Goal: Find specific page/section: Find specific page/section

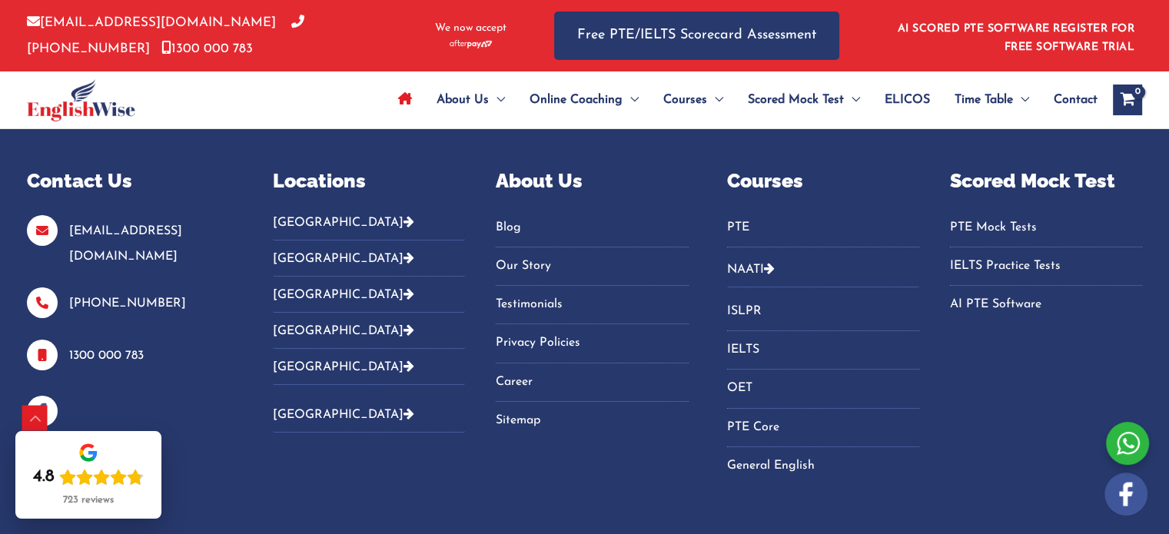
scroll to position [5375, 0]
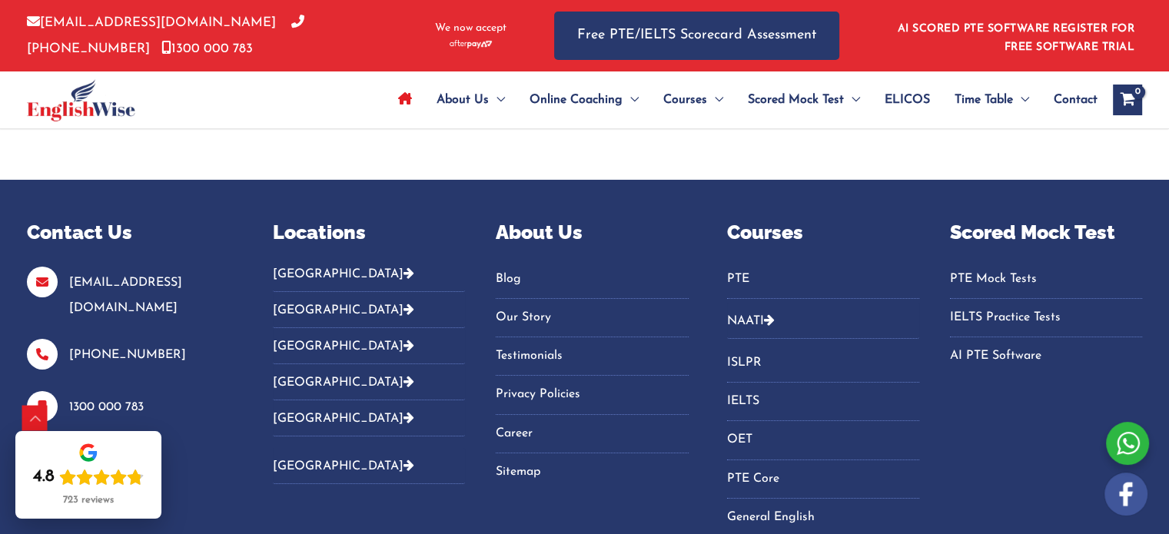
click at [338, 267] on button "[GEOGRAPHIC_DATA]" at bounding box center [369, 279] width 192 height 25
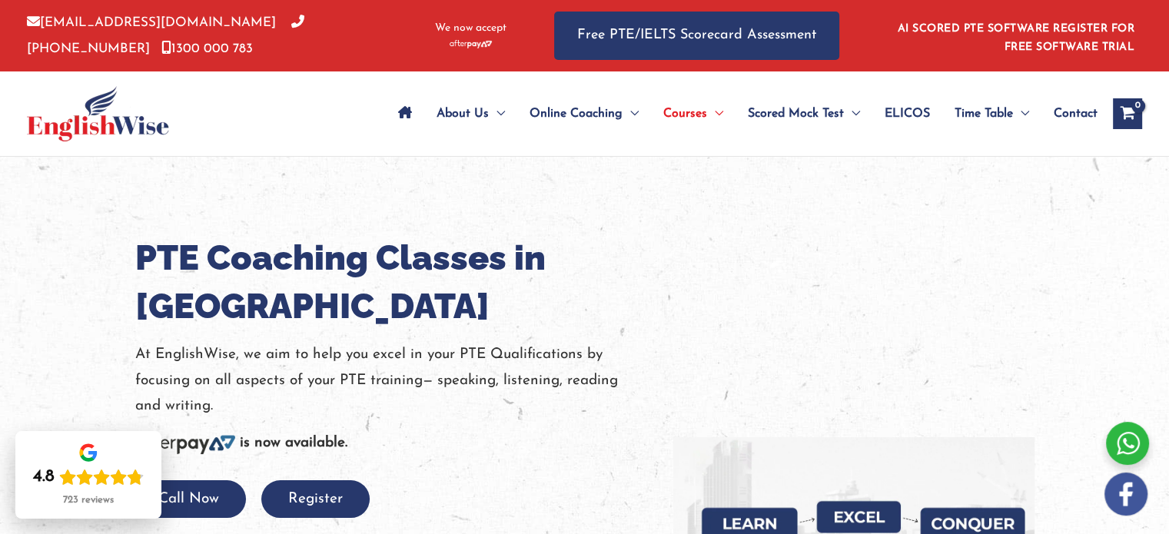
click at [157, 319] on h1 "PTE Coaching Classes in Gold Coast" at bounding box center [392, 282] width 515 height 97
click at [69, 305] on div at bounding box center [584, 516] width 1169 height 718
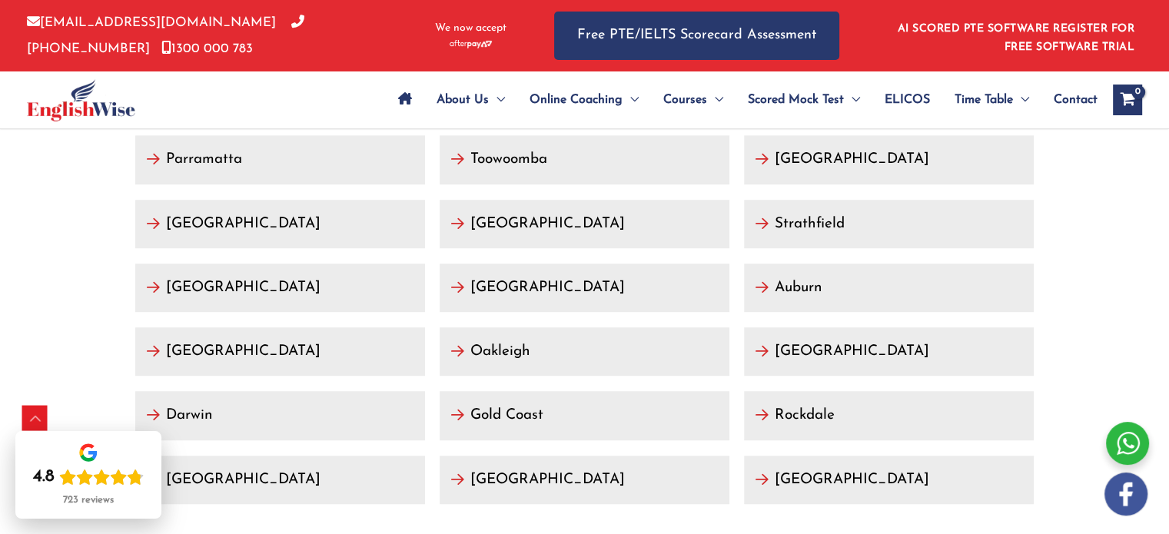
scroll to position [6902, 0]
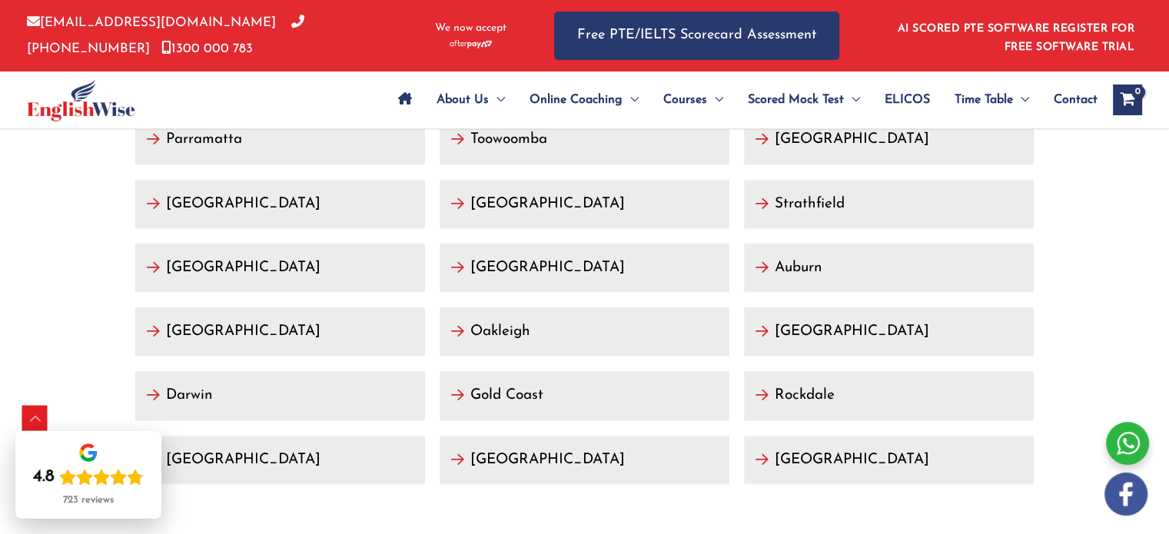
click at [560, 396] on link "Gold Coast" at bounding box center [585, 395] width 290 height 48
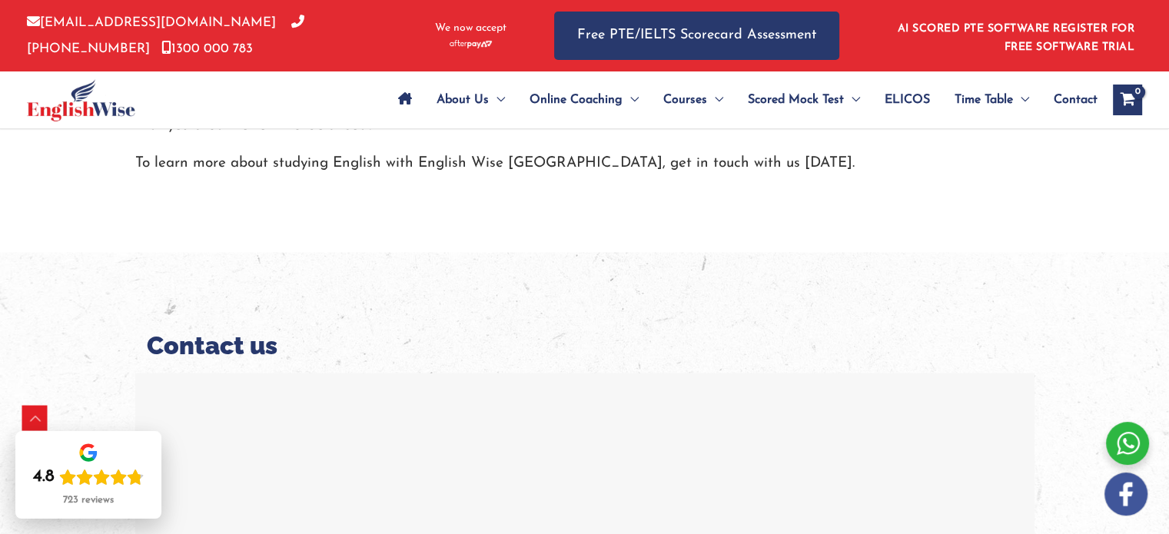
scroll to position [2864, 0]
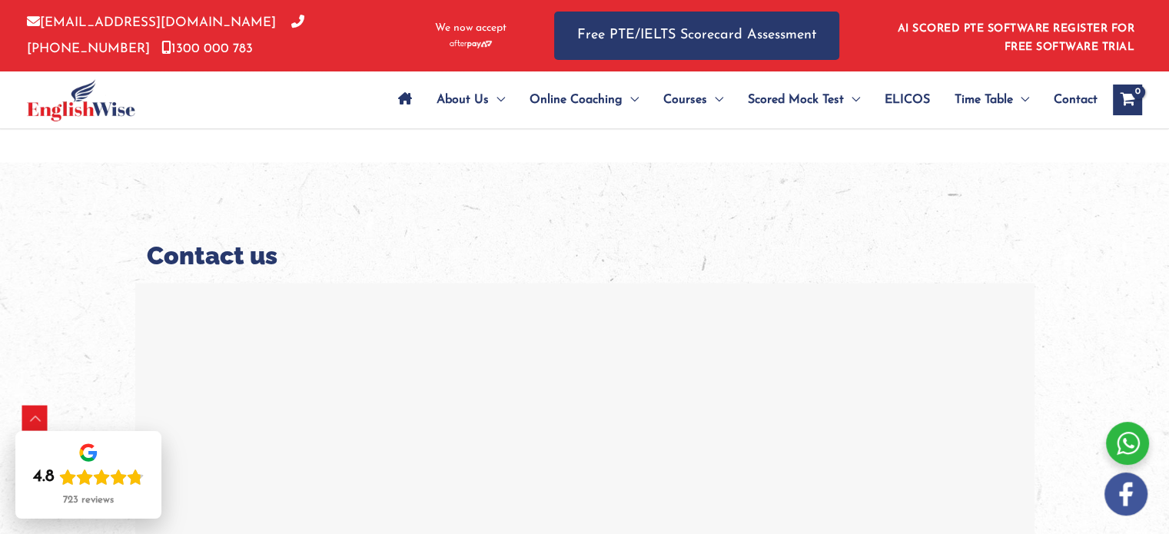
drag, startPoint x: 228, startPoint y: 281, endPoint x: 157, endPoint y: 268, distance: 72.8
